Goal: Check status: Check status

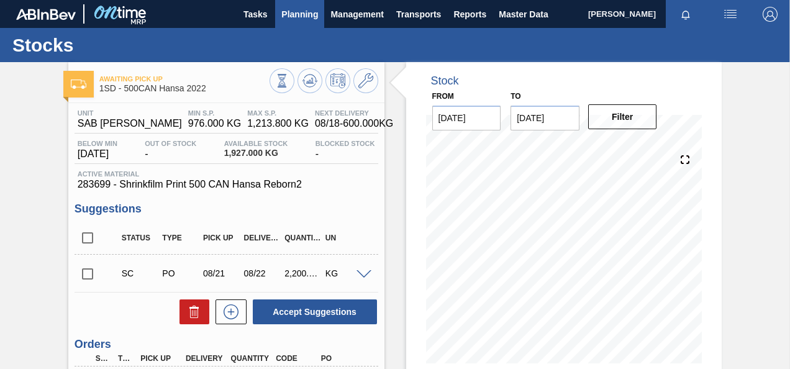
click at [287, 14] on span "Planning" at bounding box center [299, 14] width 37 height 15
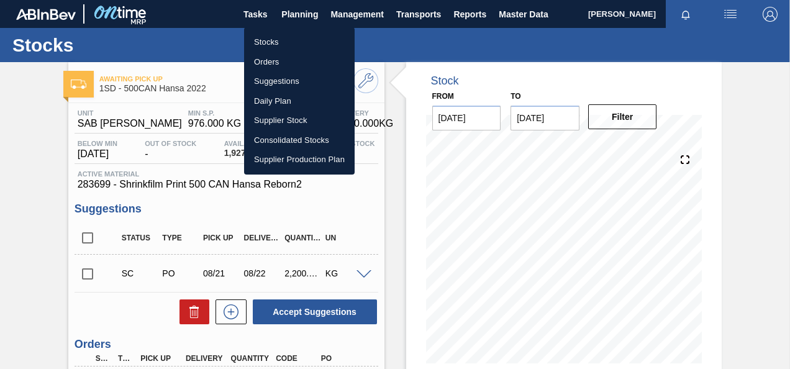
click at [263, 58] on li "Orders" at bounding box center [299, 62] width 111 height 20
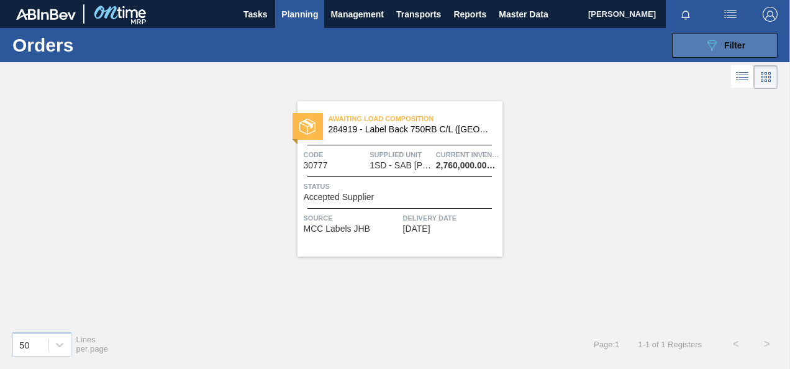
click at [708, 42] on icon at bounding box center [711, 45] width 9 height 11
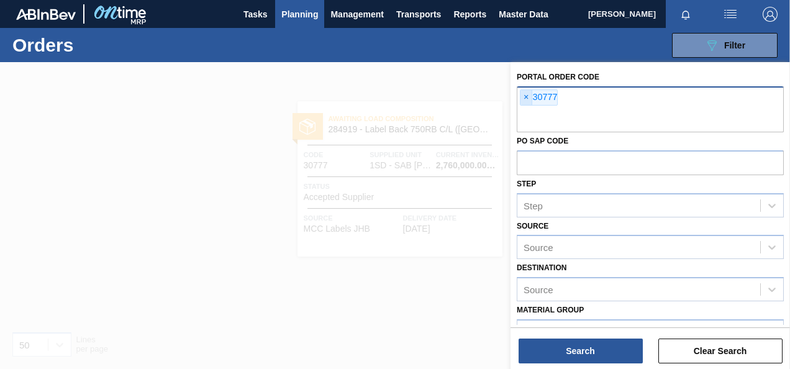
click at [525, 94] on span "×" at bounding box center [526, 97] width 12 height 15
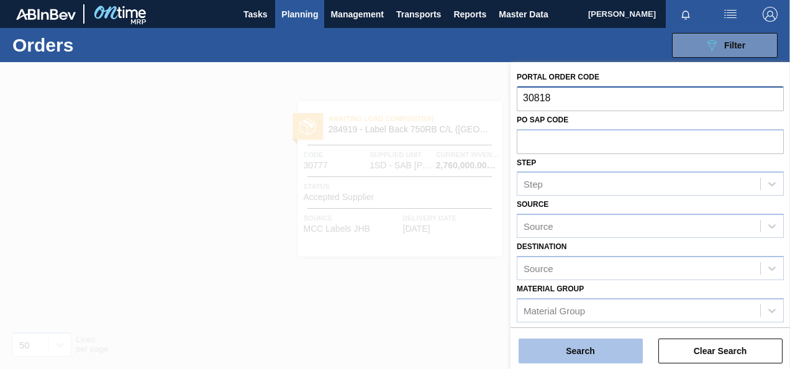
type input "30818"
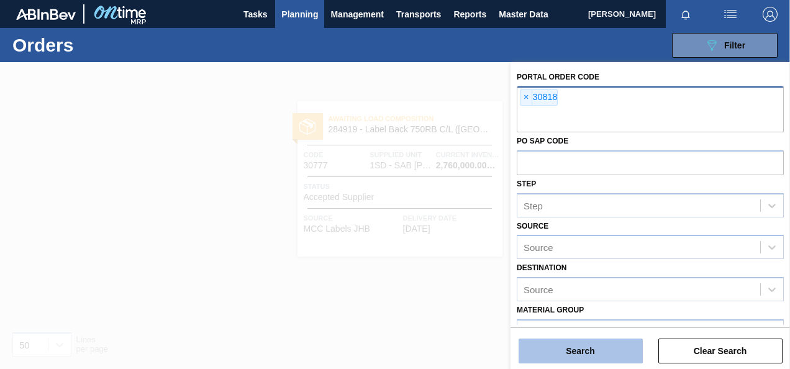
click at [596, 349] on button "Search" at bounding box center [580, 350] width 124 height 25
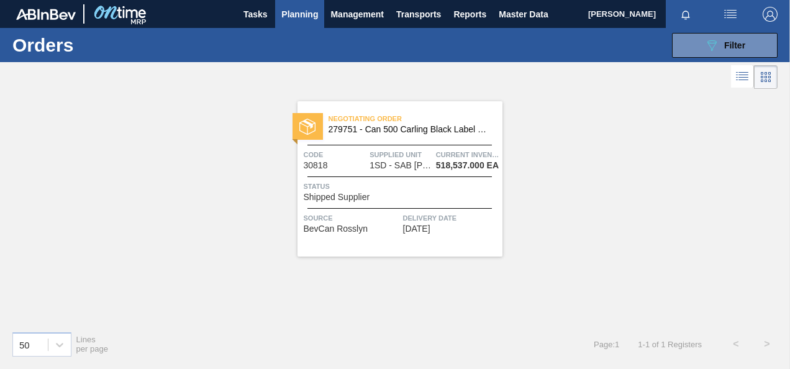
click at [404, 165] on span "1SD - SAB [PERSON_NAME]" at bounding box center [400, 165] width 62 height 9
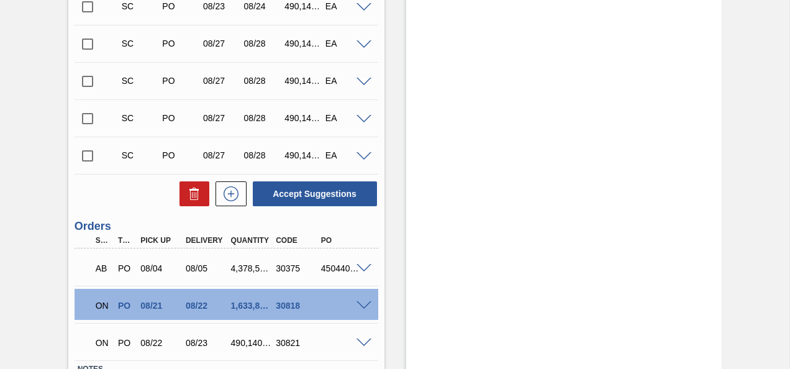
scroll to position [497, 0]
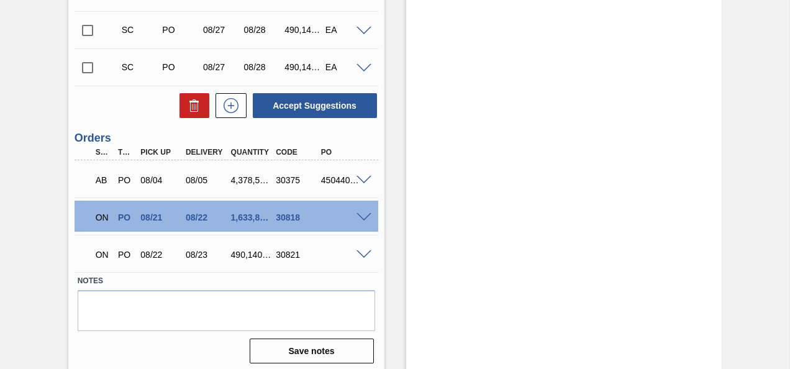
click at [362, 215] on span at bounding box center [363, 217] width 15 height 9
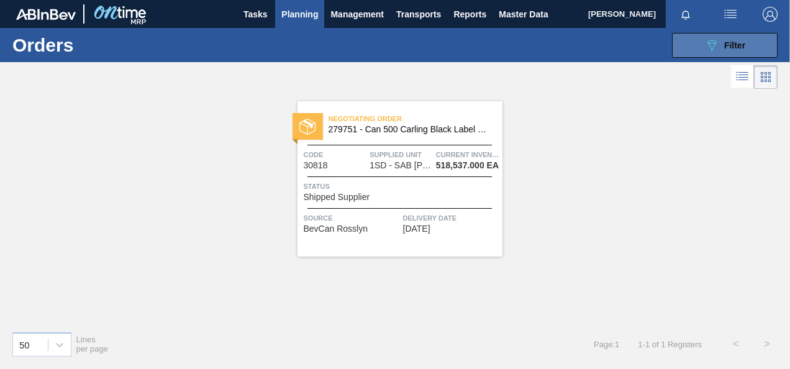
click at [710, 42] on icon "089F7B8B-B2A5-4AFE-B5C0-19BA573D28AC" at bounding box center [711, 45] width 15 height 15
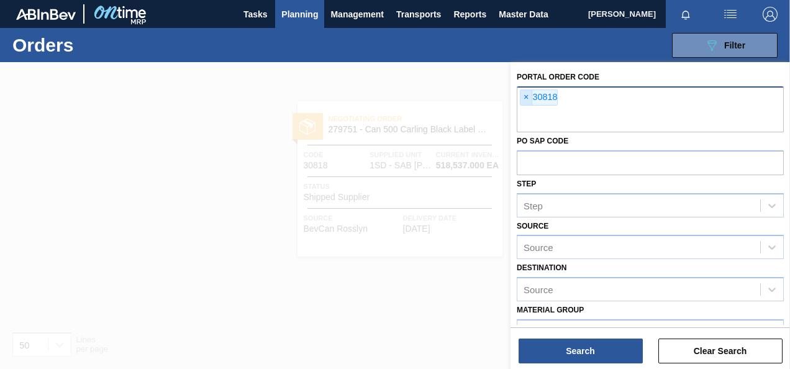
click at [527, 96] on span "×" at bounding box center [526, 97] width 12 height 15
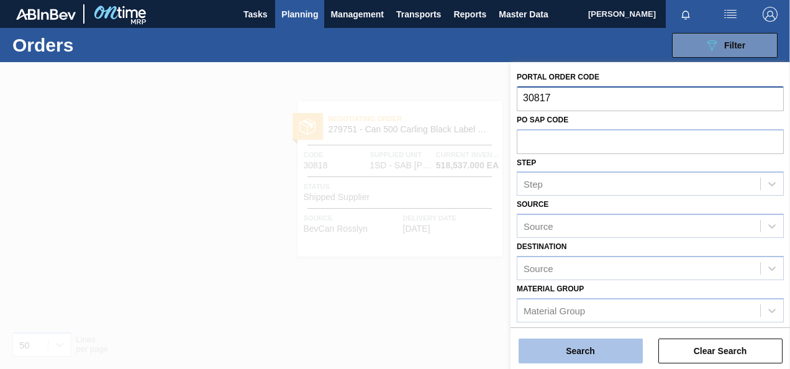
type input "30817"
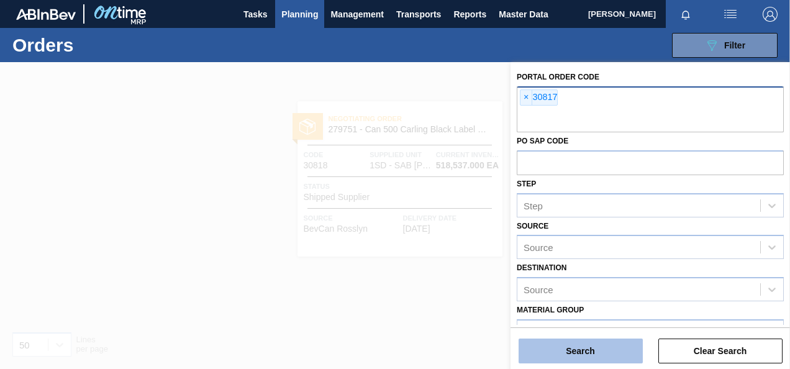
click at [585, 346] on button "Search" at bounding box center [580, 350] width 124 height 25
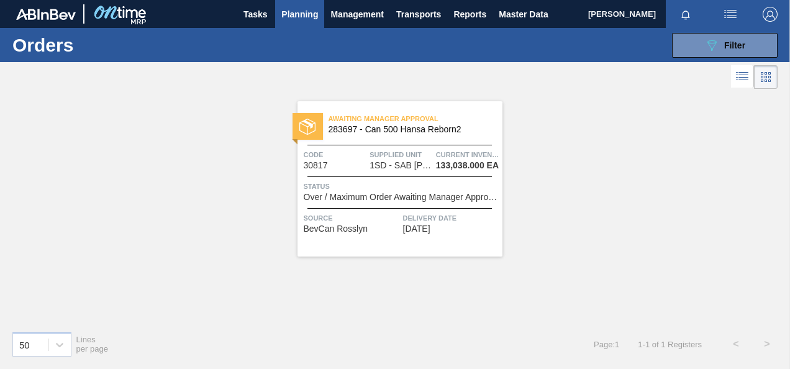
click at [410, 170] on div "Awaiting Manager Approval 283697 - Can 500 Hansa Reborn2 Code 30817 Supplied Un…" at bounding box center [399, 178] width 205 height 155
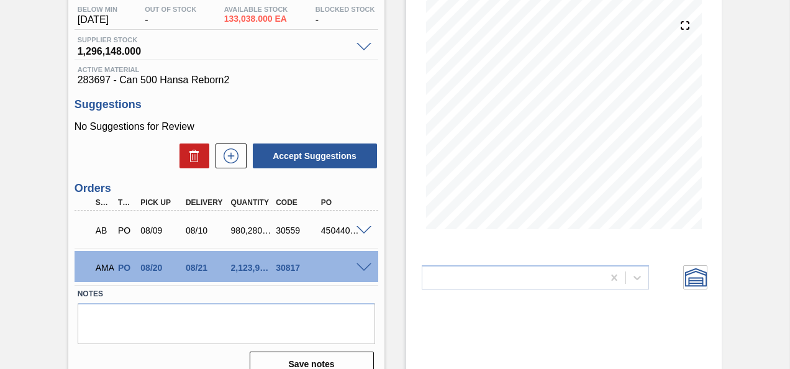
scroll to position [165, 0]
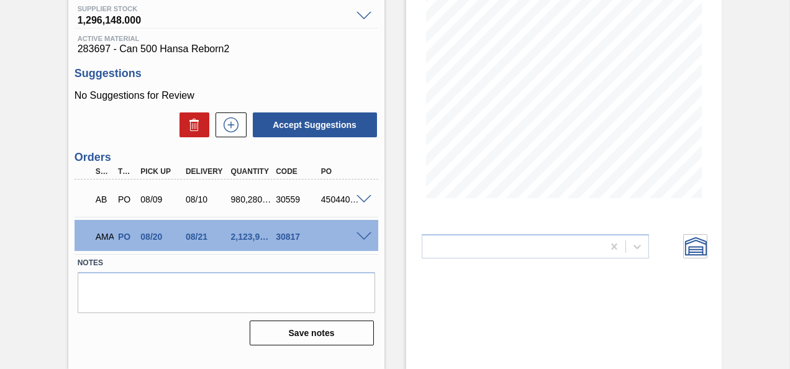
click at [363, 237] on span at bounding box center [363, 236] width 15 height 9
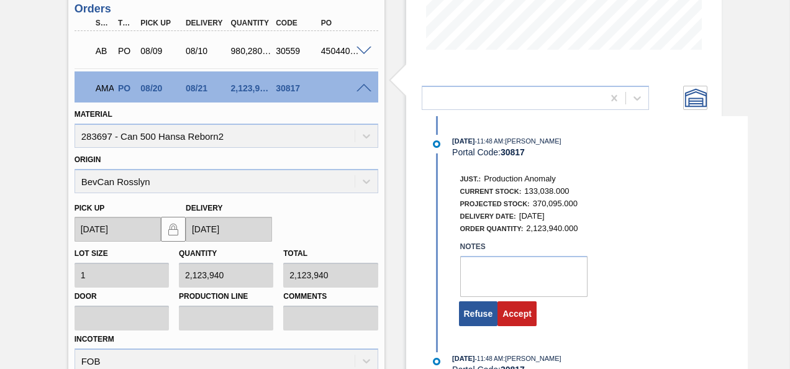
scroll to position [414, 0]
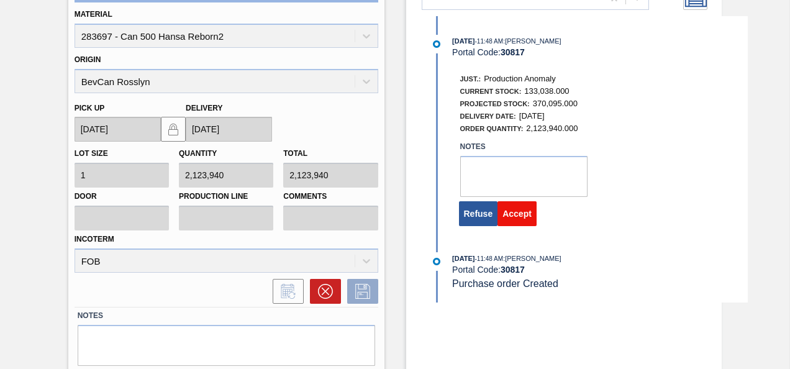
click at [515, 217] on button "Accept" at bounding box center [516, 213] width 39 height 25
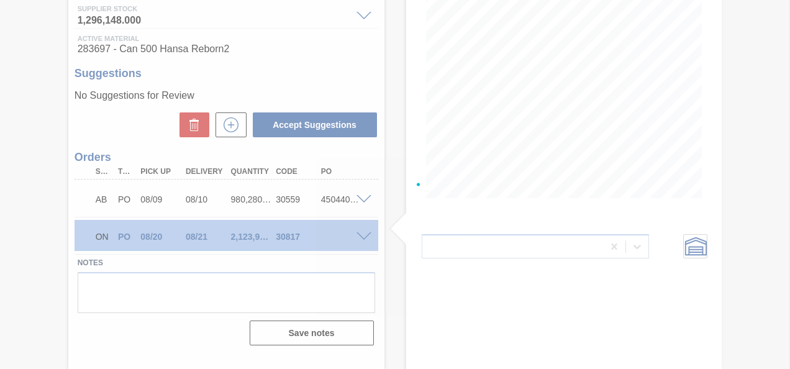
scroll to position [165, 0]
